Goal: Check status: Check status

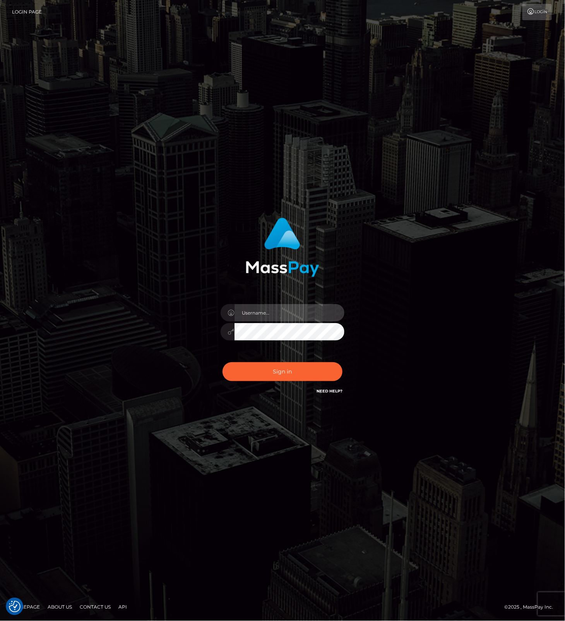
click at [318, 313] on input "text" at bounding box center [290, 312] width 110 height 17
click at [0, 620] on com-1password-button at bounding box center [0, 621] width 0 height 0
type input "leslie.throne"
click at [265, 368] on button "Sign in" at bounding box center [283, 371] width 120 height 19
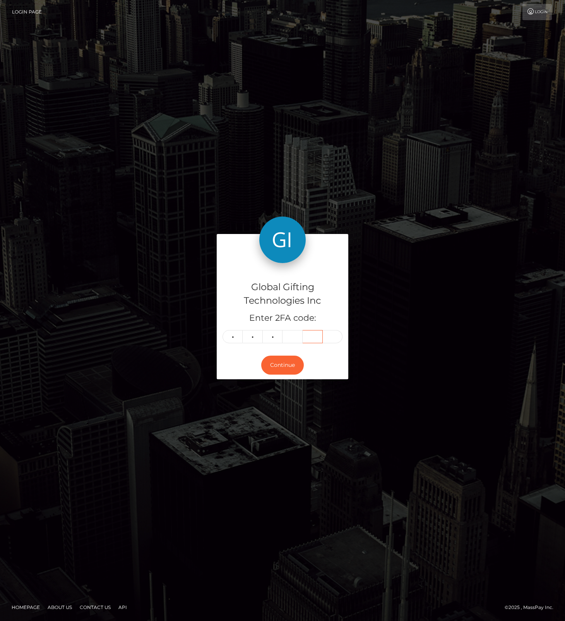
type input "0"
type input "9"
type input "3"
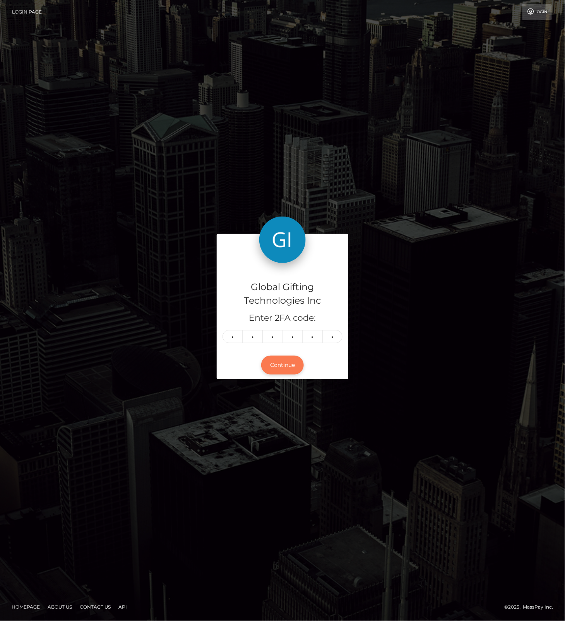
click at [281, 364] on button "Continue" at bounding box center [282, 365] width 43 height 19
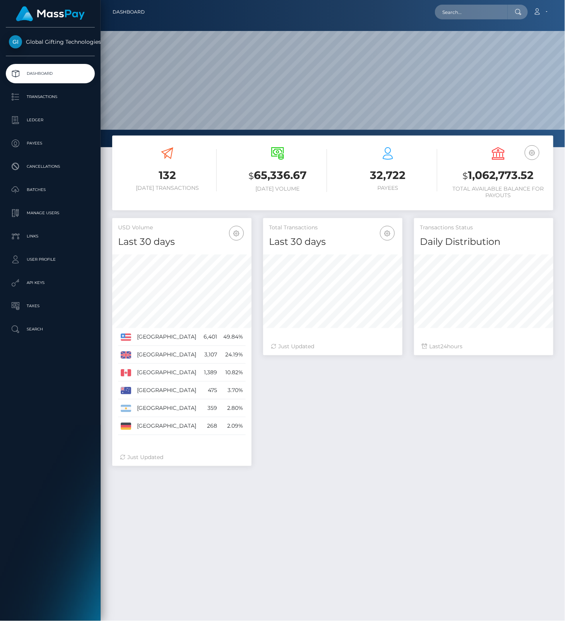
scroll to position [137, 139]
click at [469, 10] on input "text" at bounding box center [471, 12] width 73 height 15
paste input "9Kv5cq1wClfAeUYYEyvREKlXmN12"
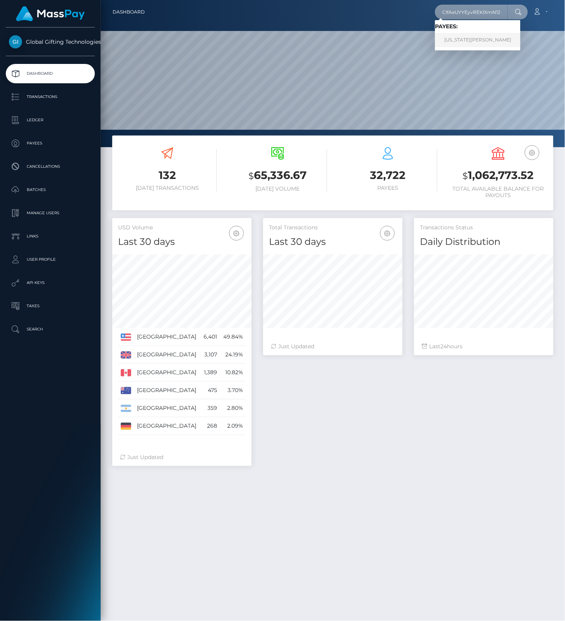
type input "9Kv5cq1wClfAeUYYEyvREKlXmN12"
click at [466, 41] on link "GEORGIA NICOLE ASTLEY" at bounding box center [478, 40] width 86 height 14
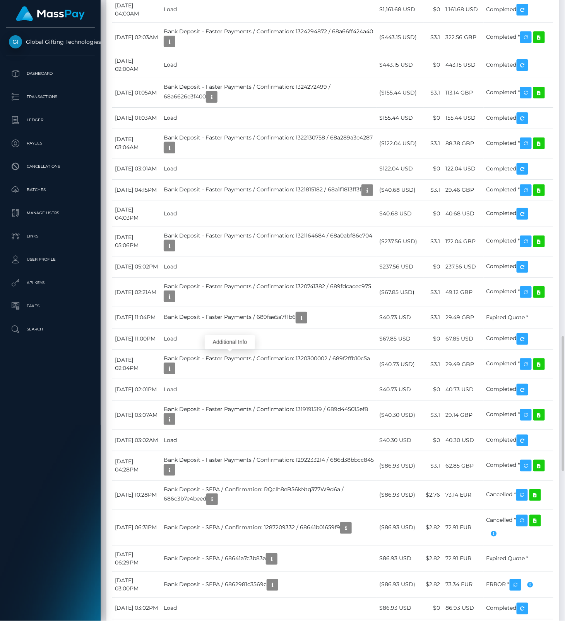
scroll to position [93, 139]
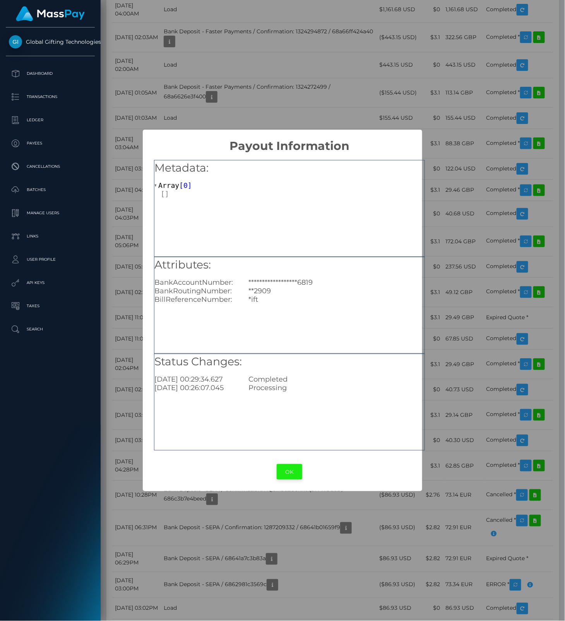
click at [285, 469] on button "OK" at bounding box center [290, 472] width 26 height 16
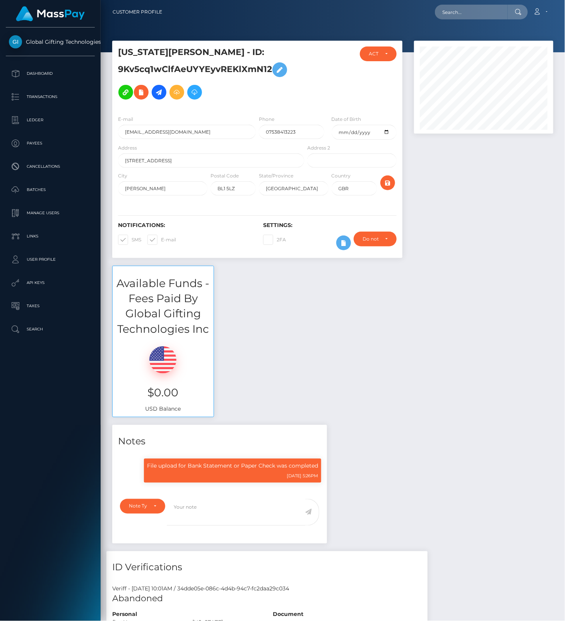
scroll to position [516, 0]
